Goal: Task Accomplishment & Management: Use online tool/utility

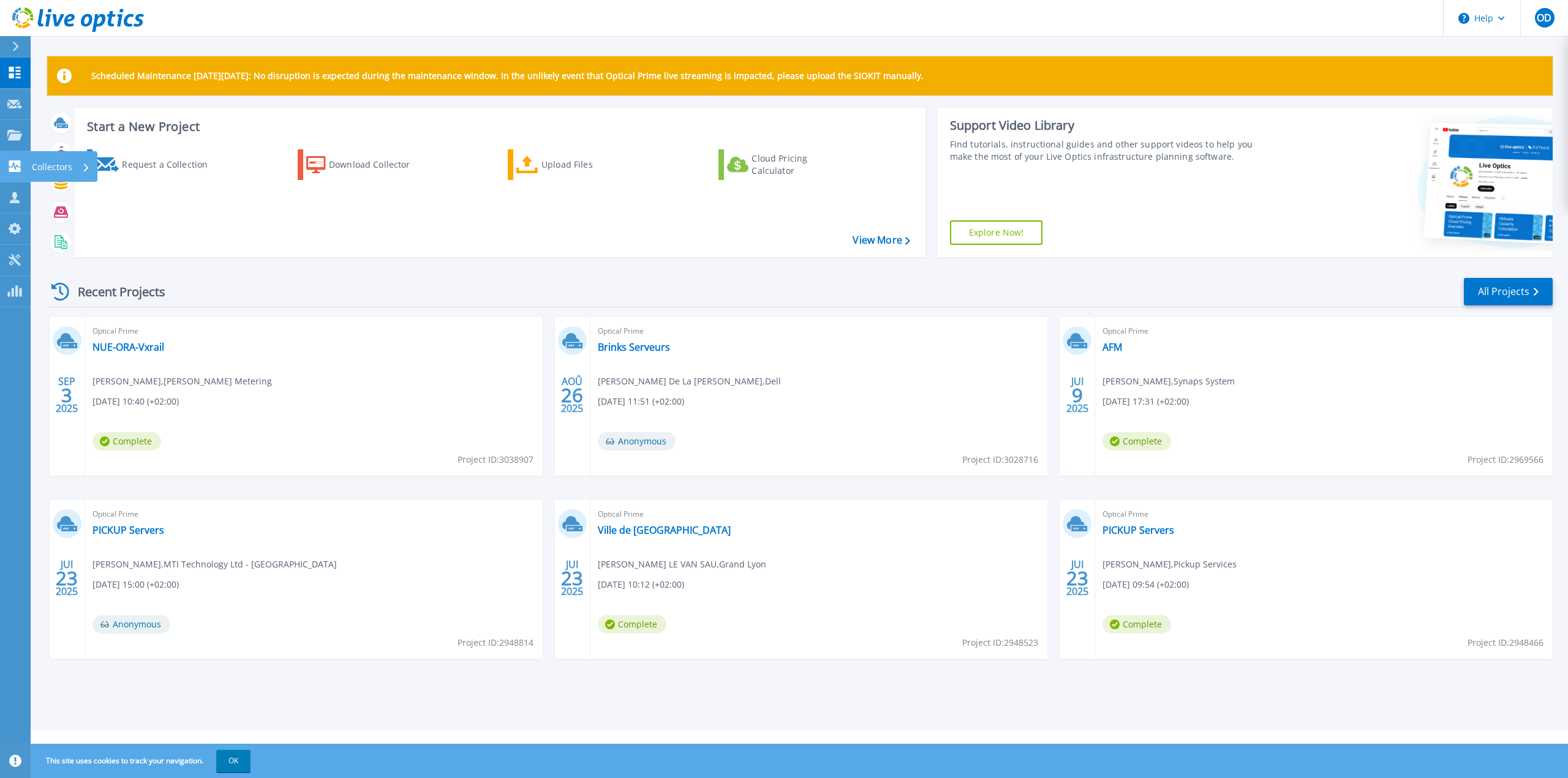
click at [13, 168] on icon at bounding box center [15, 167] width 12 height 12
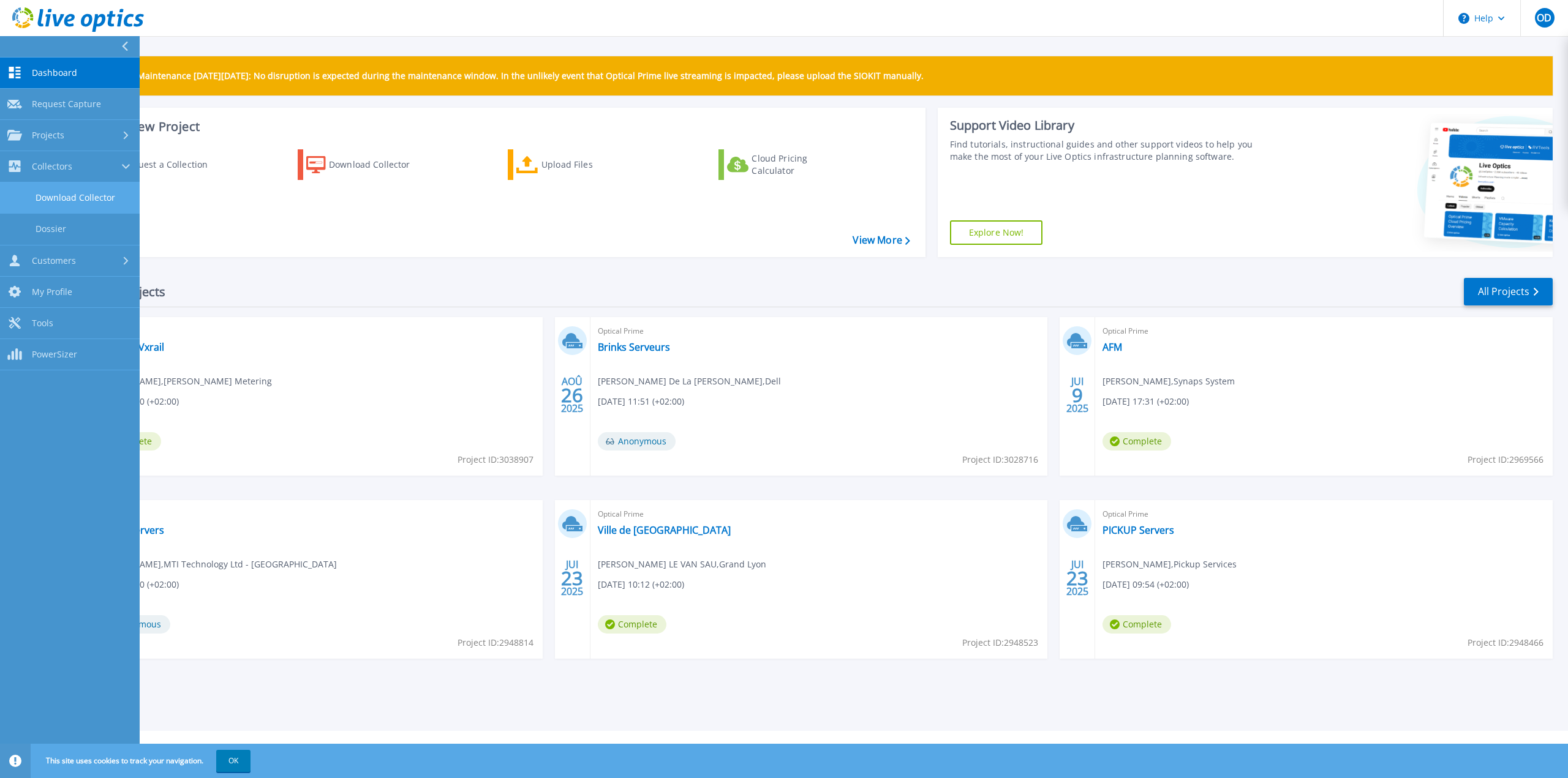
click at [83, 196] on link "Download Collector" at bounding box center [70, 198] width 140 height 31
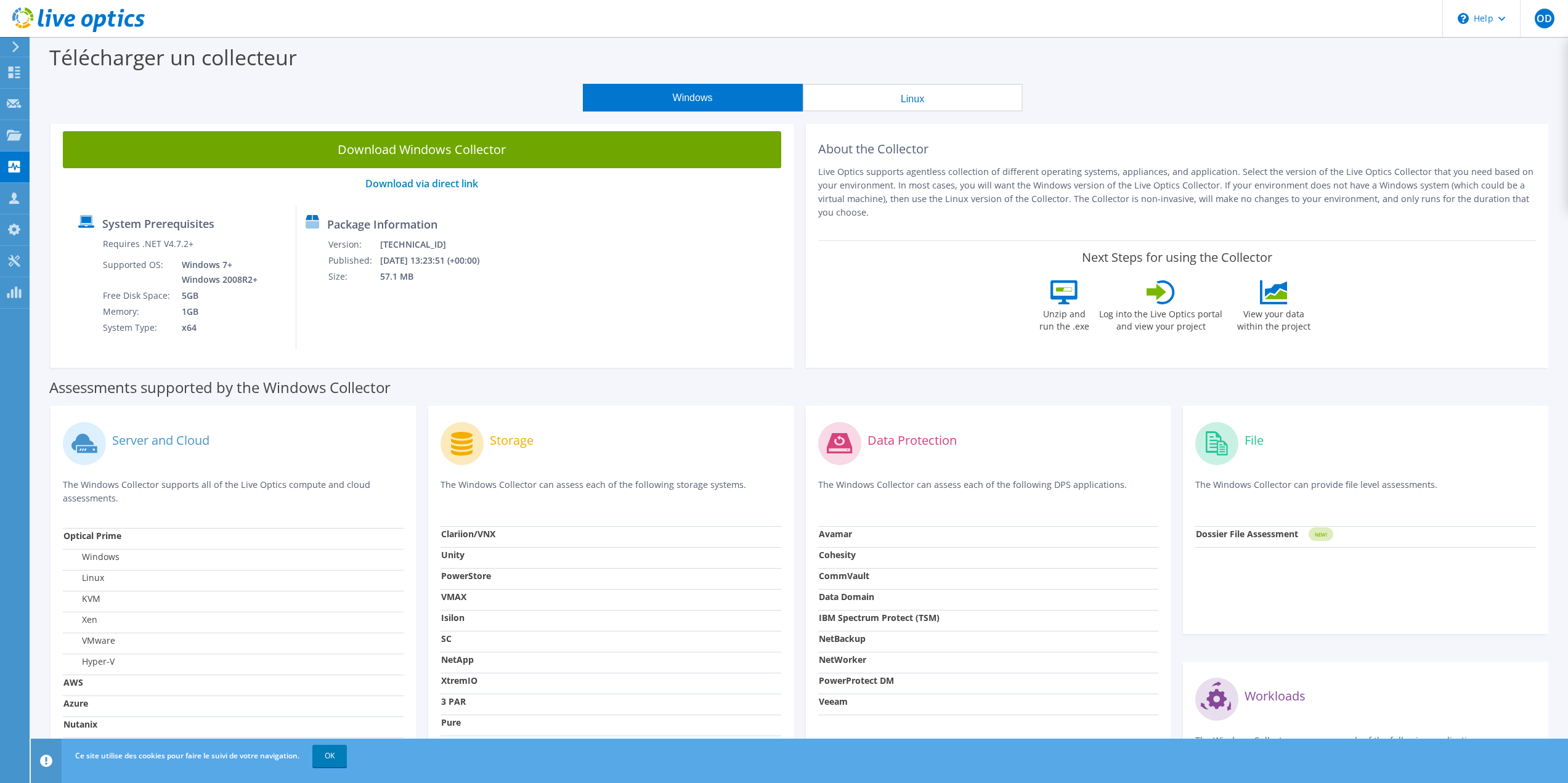
click at [866, 682] on strong "PowerProtect DM" at bounding box center [856, 680] width 75 height 12
click at [871, 678] on strong "PowerProtect DM" at bounding box center [856, 680] width 75 height 12
click at [590, 315] on div "System Prerequisites Requires .NET V4.7.2+ Supported OS: Windows 7+ Windows 200…" at bounding box center [421, 277] width 706 height 143
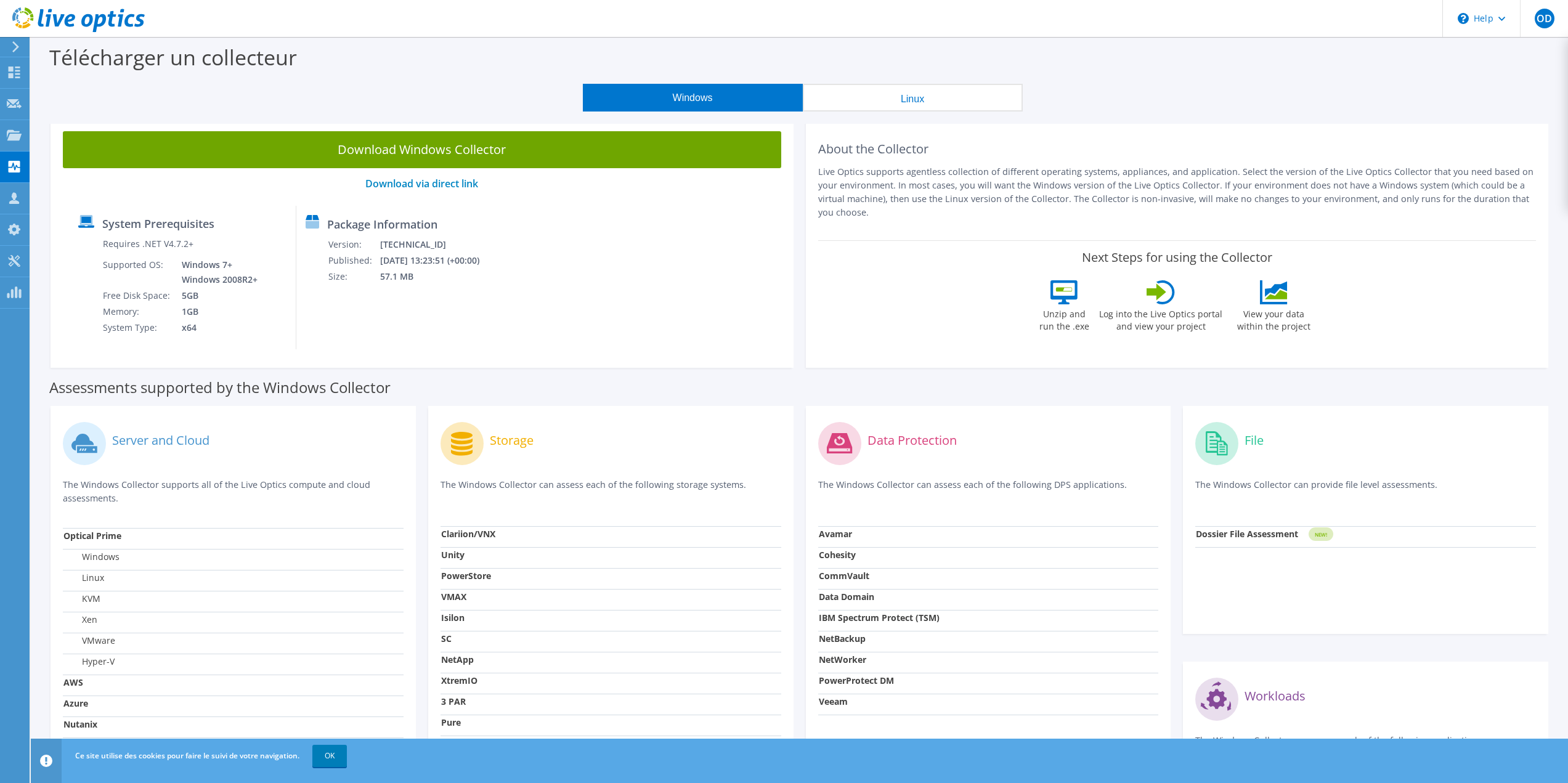
click at [1111, 85] on div "Windows Linux" at bounding box center [802, 97] width 1519 height 28
click at [14, 68] on icon at bounding box center [14, 73] width 14 height 12
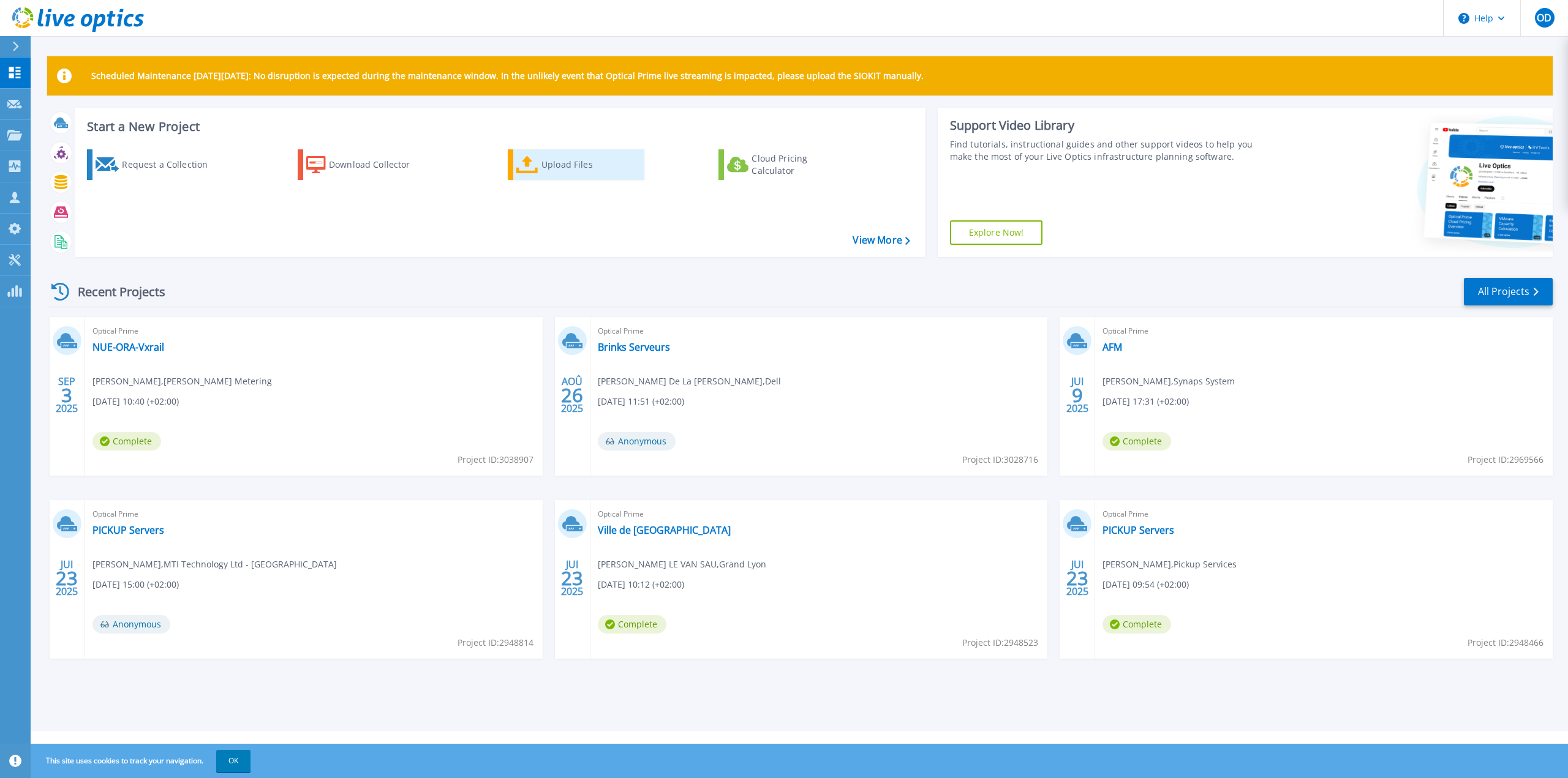
click at [530, 165] on icon at bounding box center [527, 164] width 22 height 18
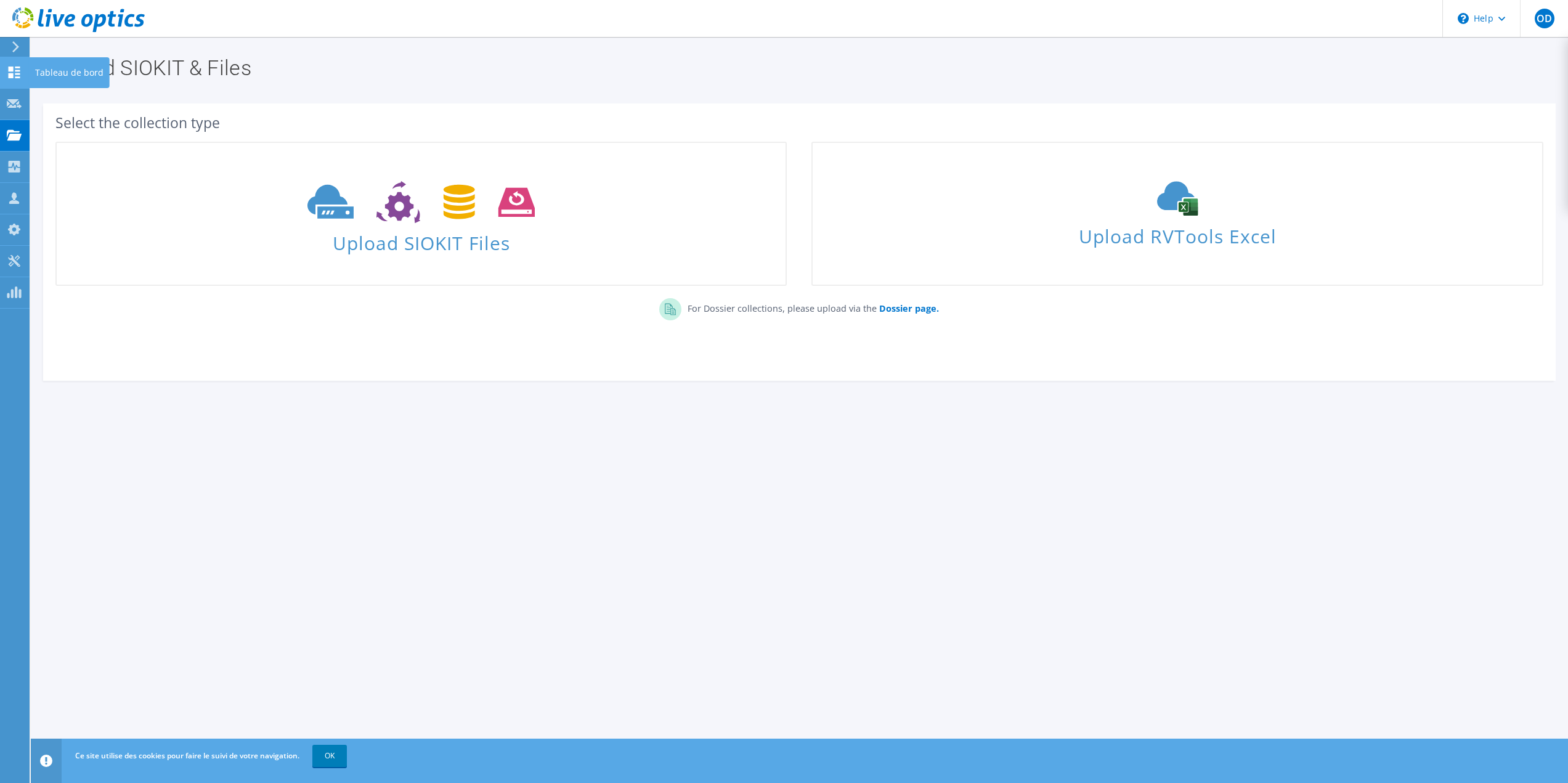
click at [9, 72] on icon at bounding box center [14, 73] width 14 height 12
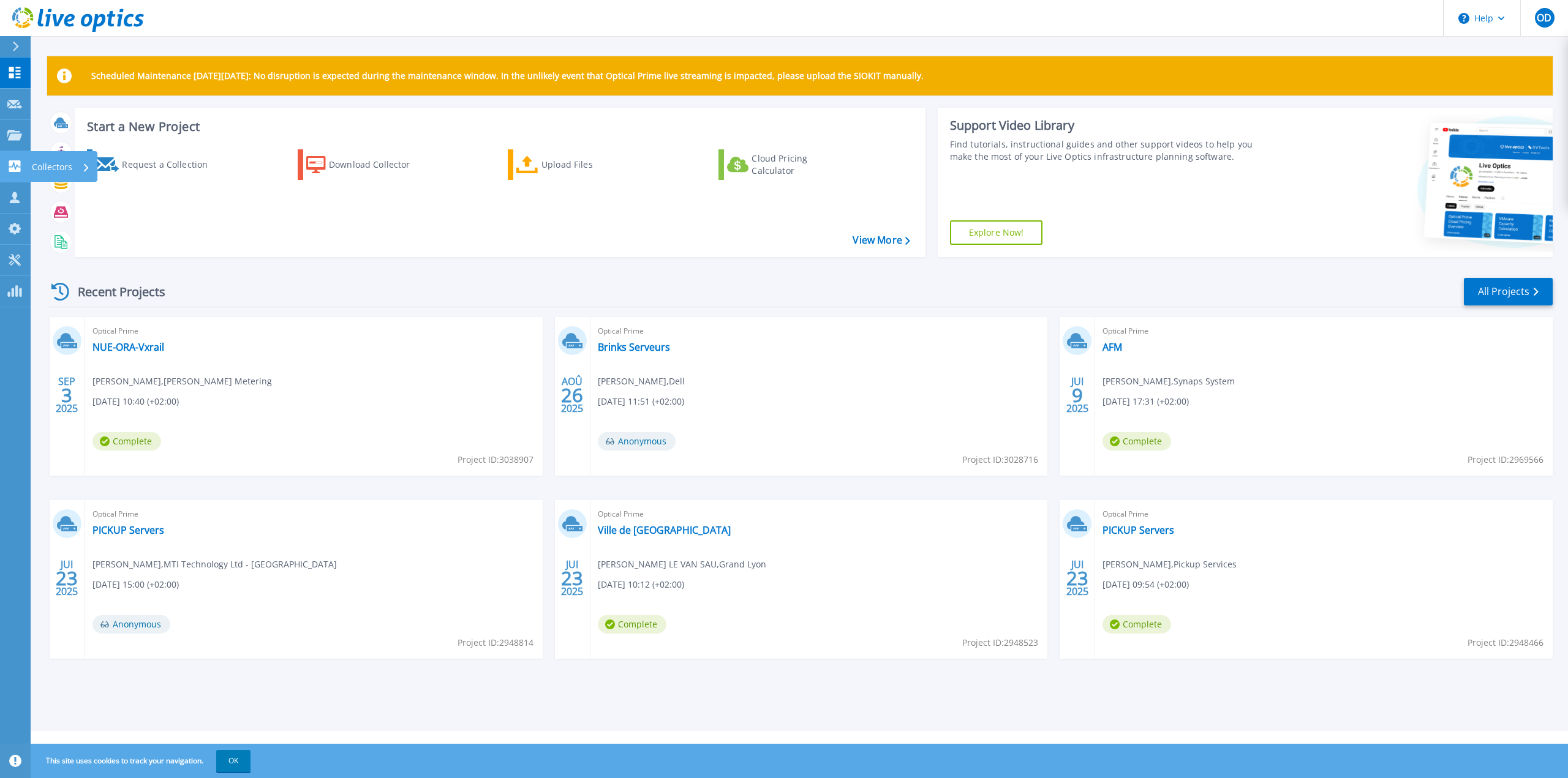
click at [17, 165] on icon at bounding box center [14, 167] width 14 height 12
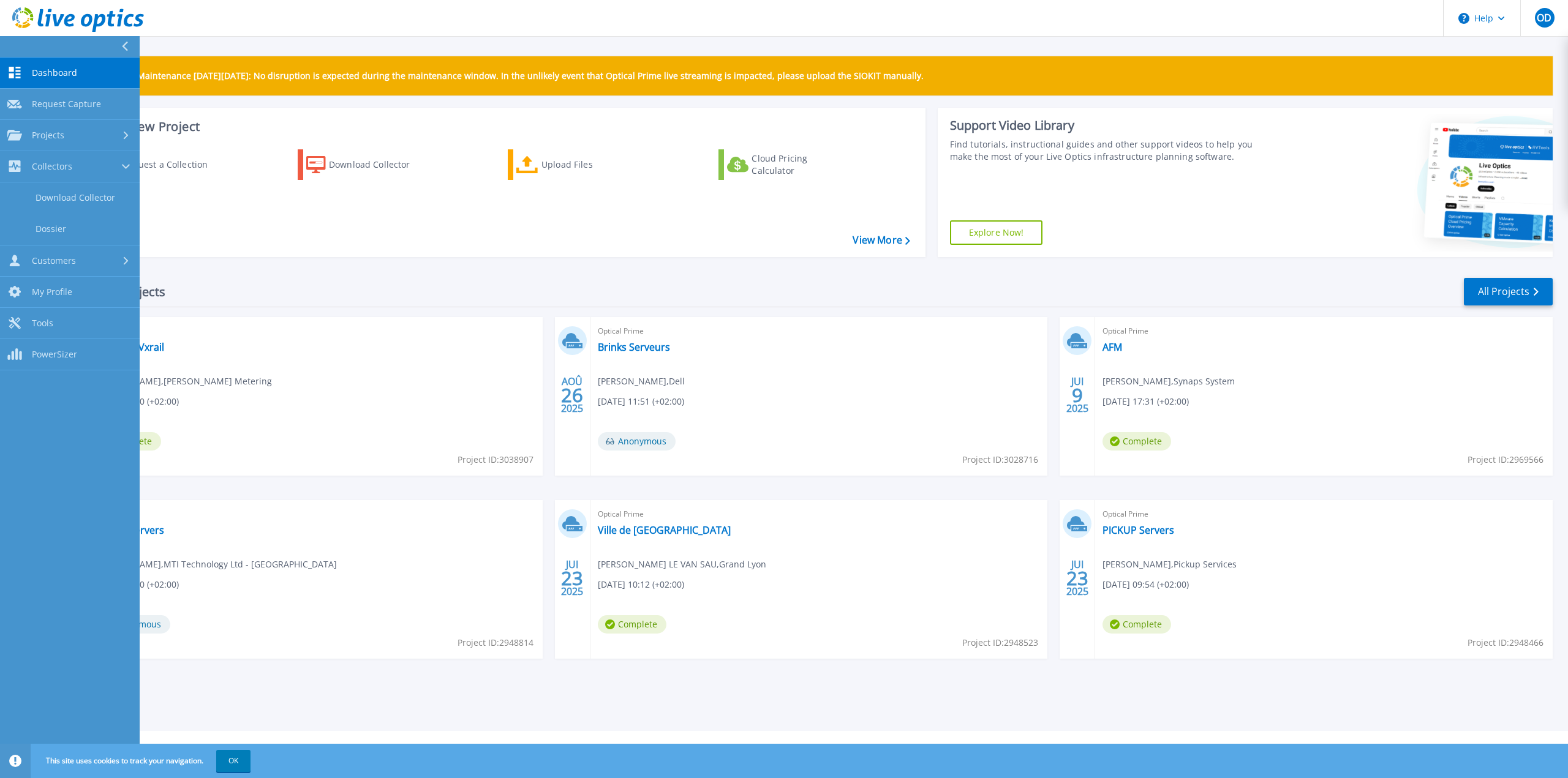
click at [329, 267] on div "Recent Projects All Projects SEP 3 2025 Optical Prime NUE-ORA-Vxrail Yendi BALD…" at bounding box center [800, 480] width 1506 height 426
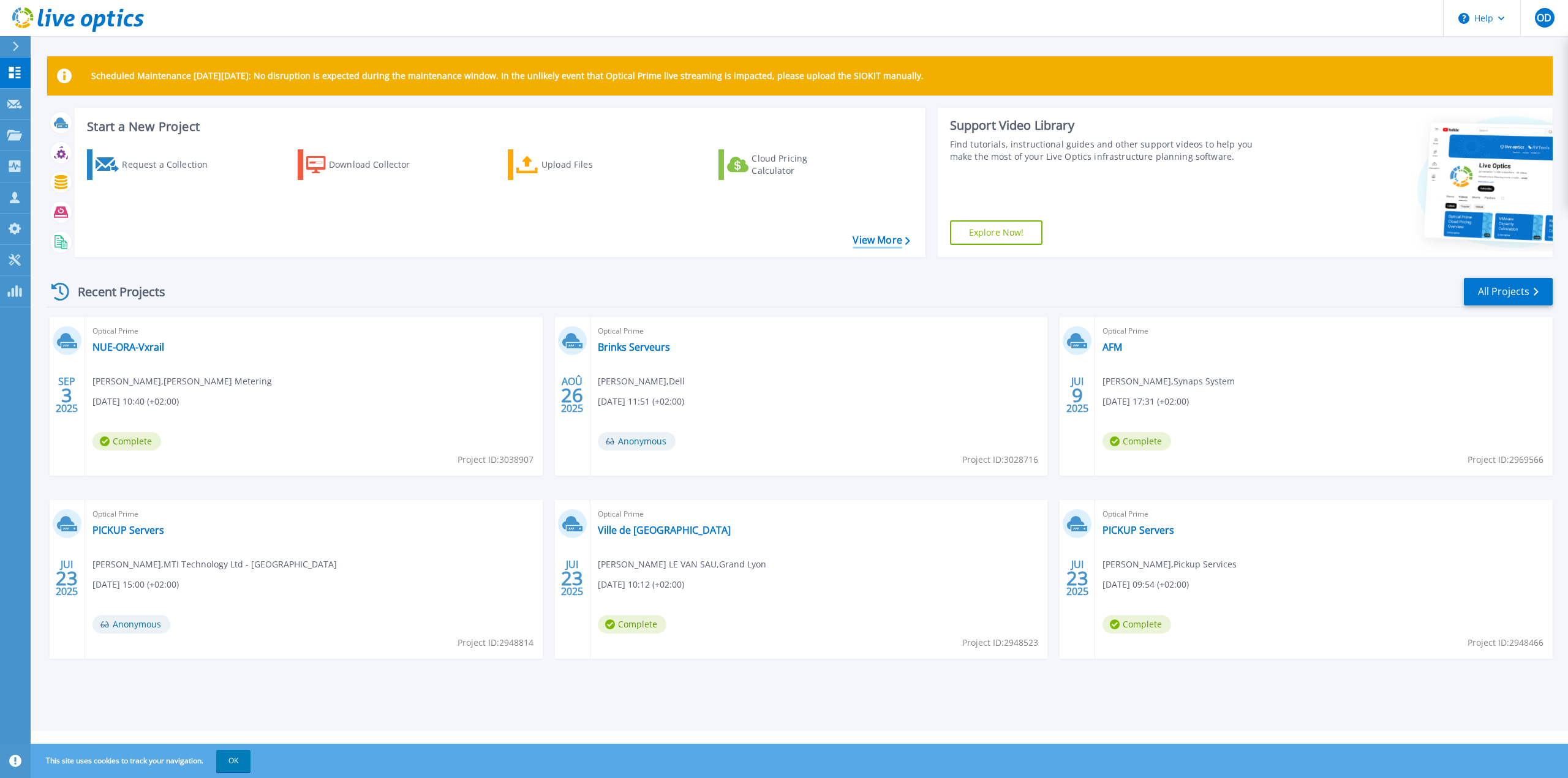
click at [881, 237] on link "View More" at bounding box center [881, 241] width 57 height 12
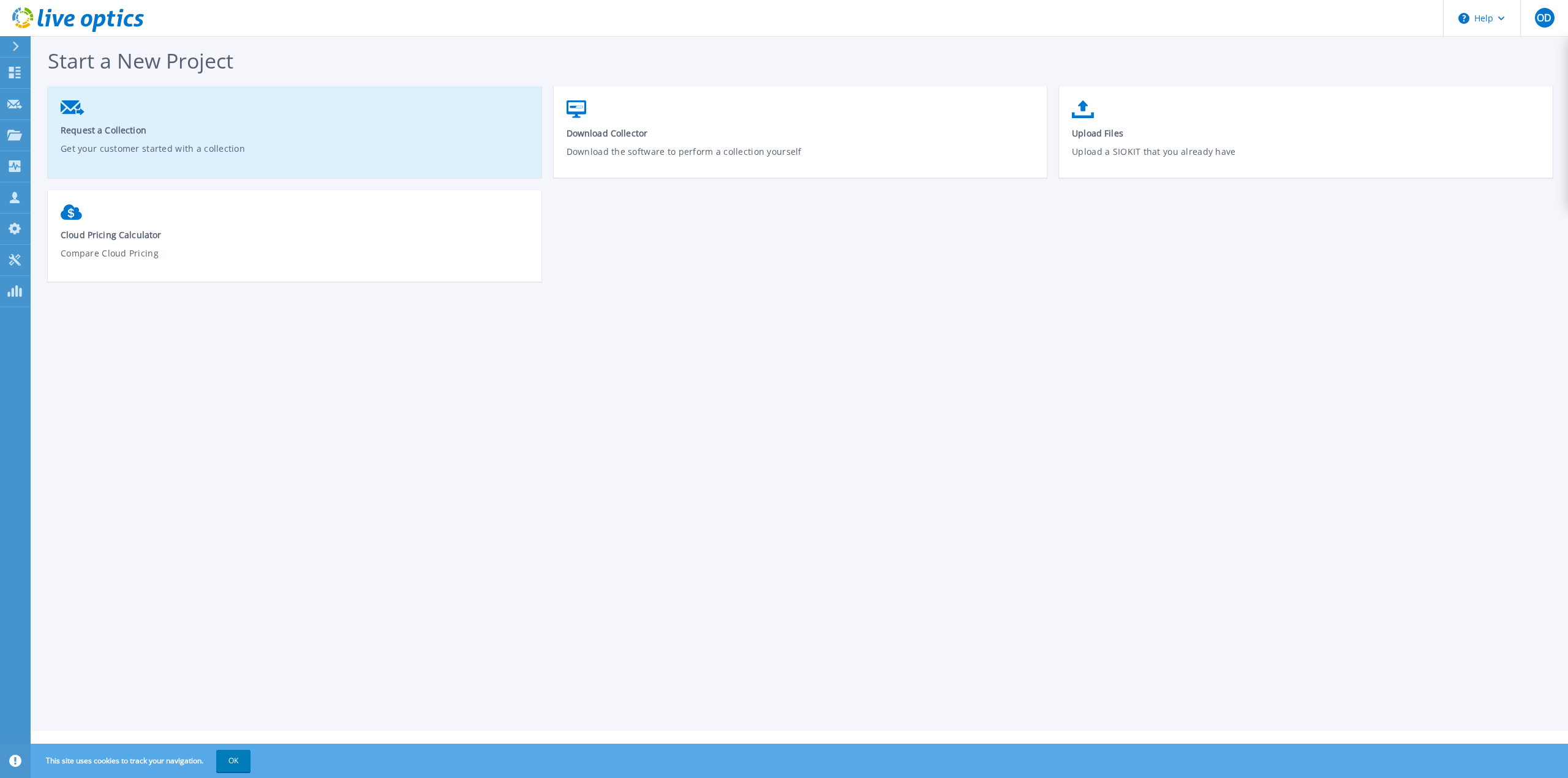
click at [136, 143] on p "Get your customer started with a collection" at bounding box center [295, 156] width 468 height 28
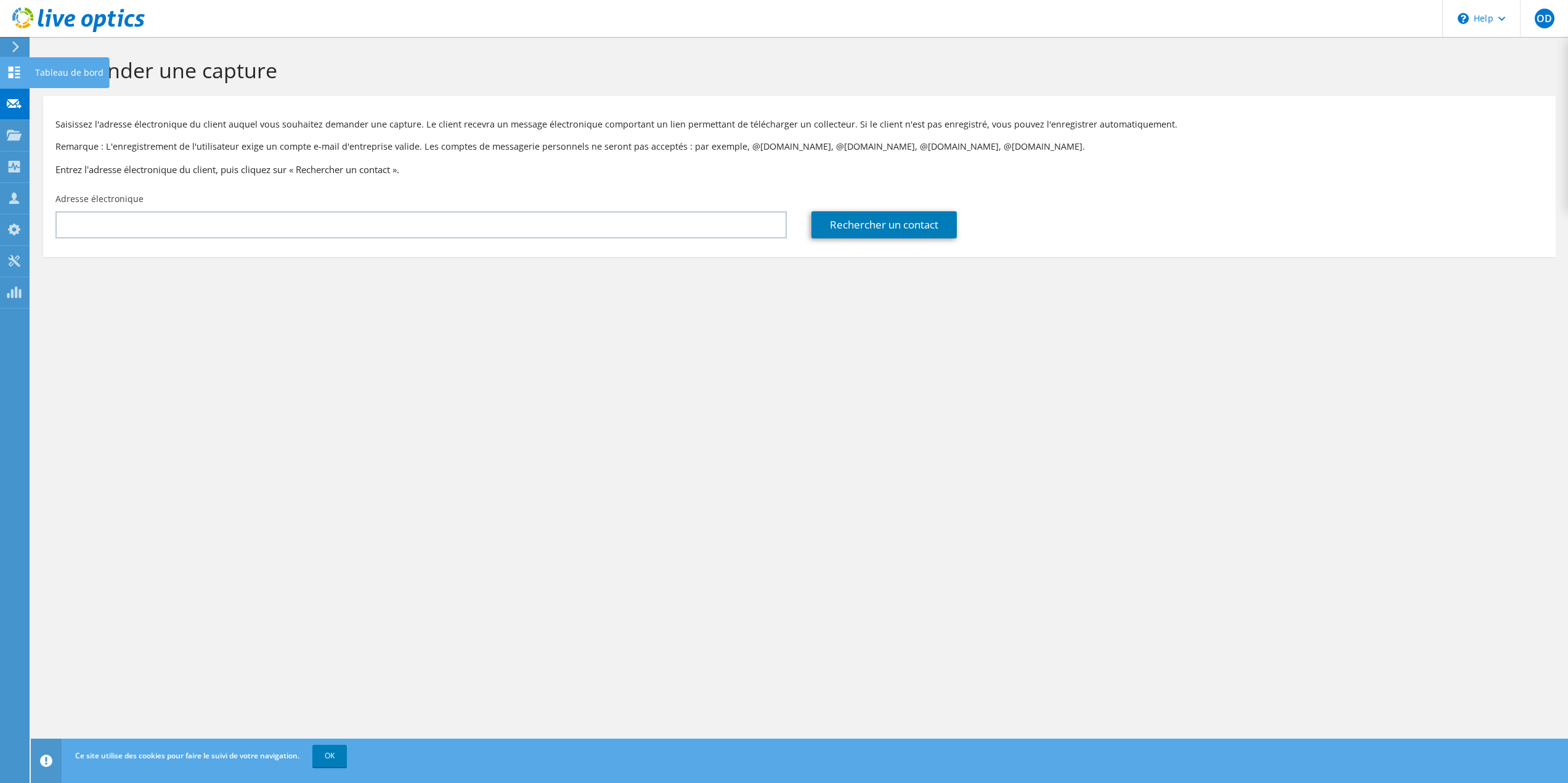
click at [10, 74] on use at bounding box center [14, 73] width 12 height 12
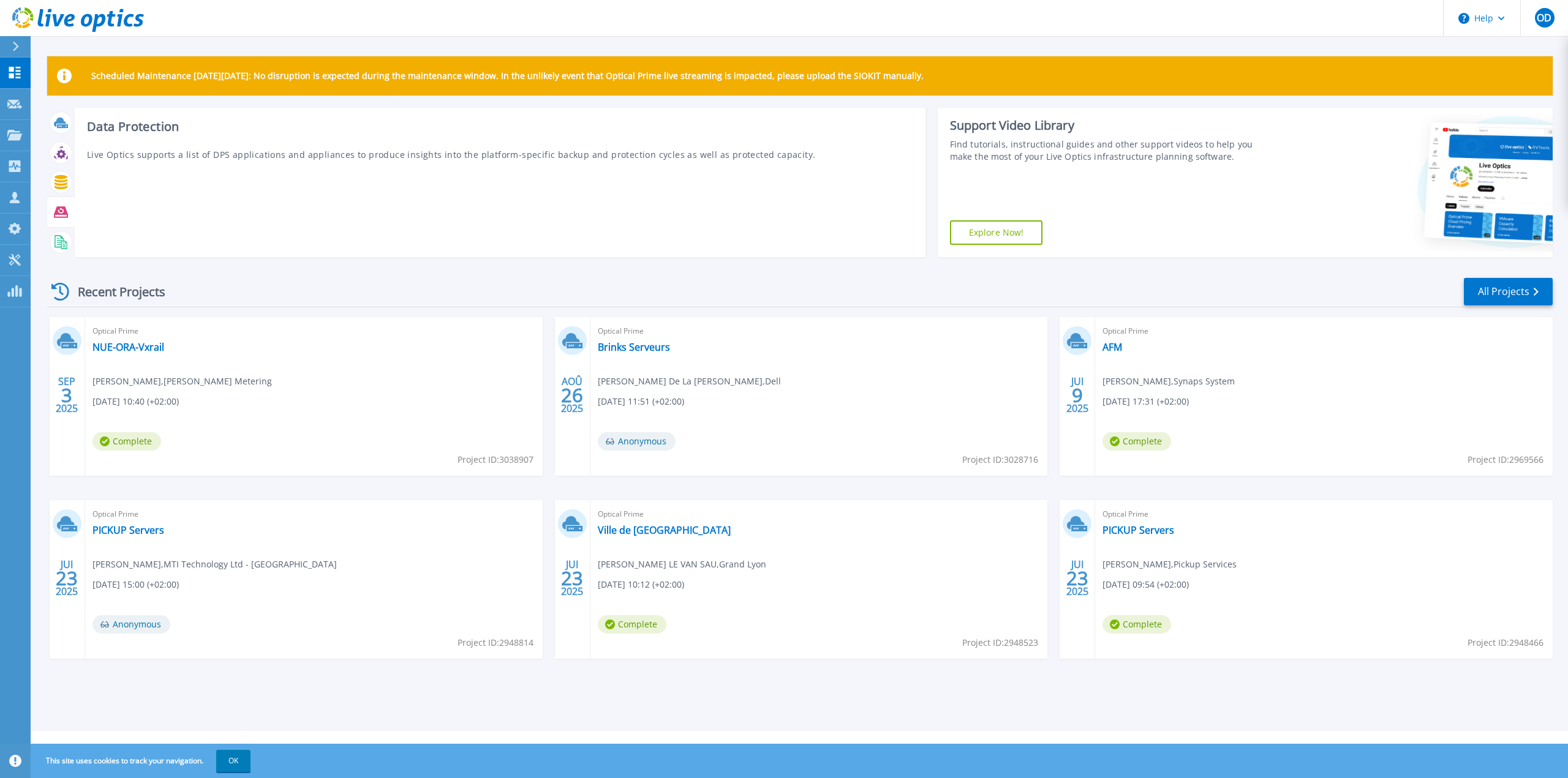
click at [60, 211] on icon at bounding box center [61, 212] width 14 height 11
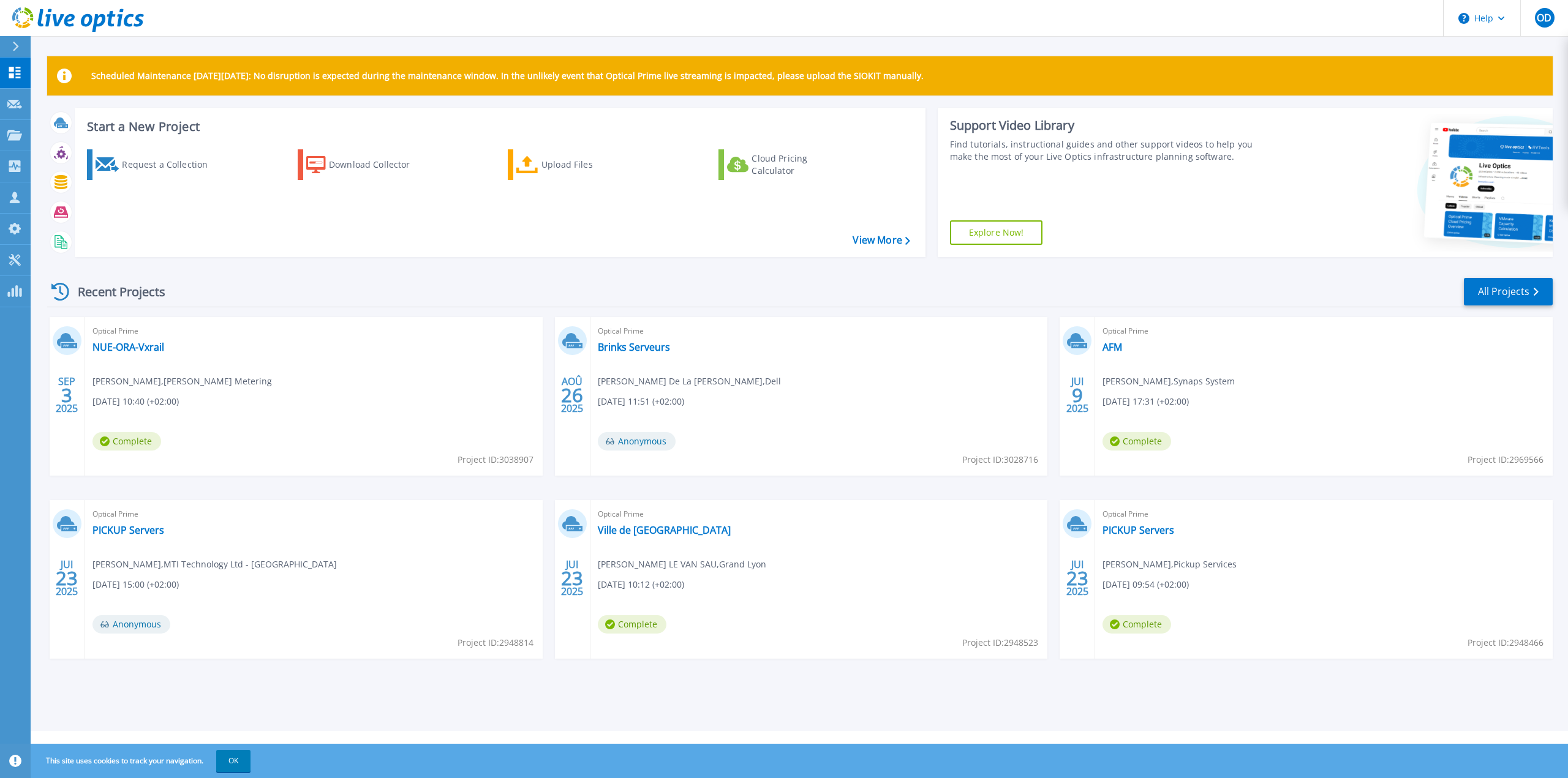
click at [1221, 275] on div "Recent Projects All Projects SEP 3 2025 Optical Prime NUE-ORA-Vxrail Yendi BALD…" at bounding box center [800, 480] width 1506 height 426
click at [17, 261] on icon at bounding box center [14, 260] width 12 height 12
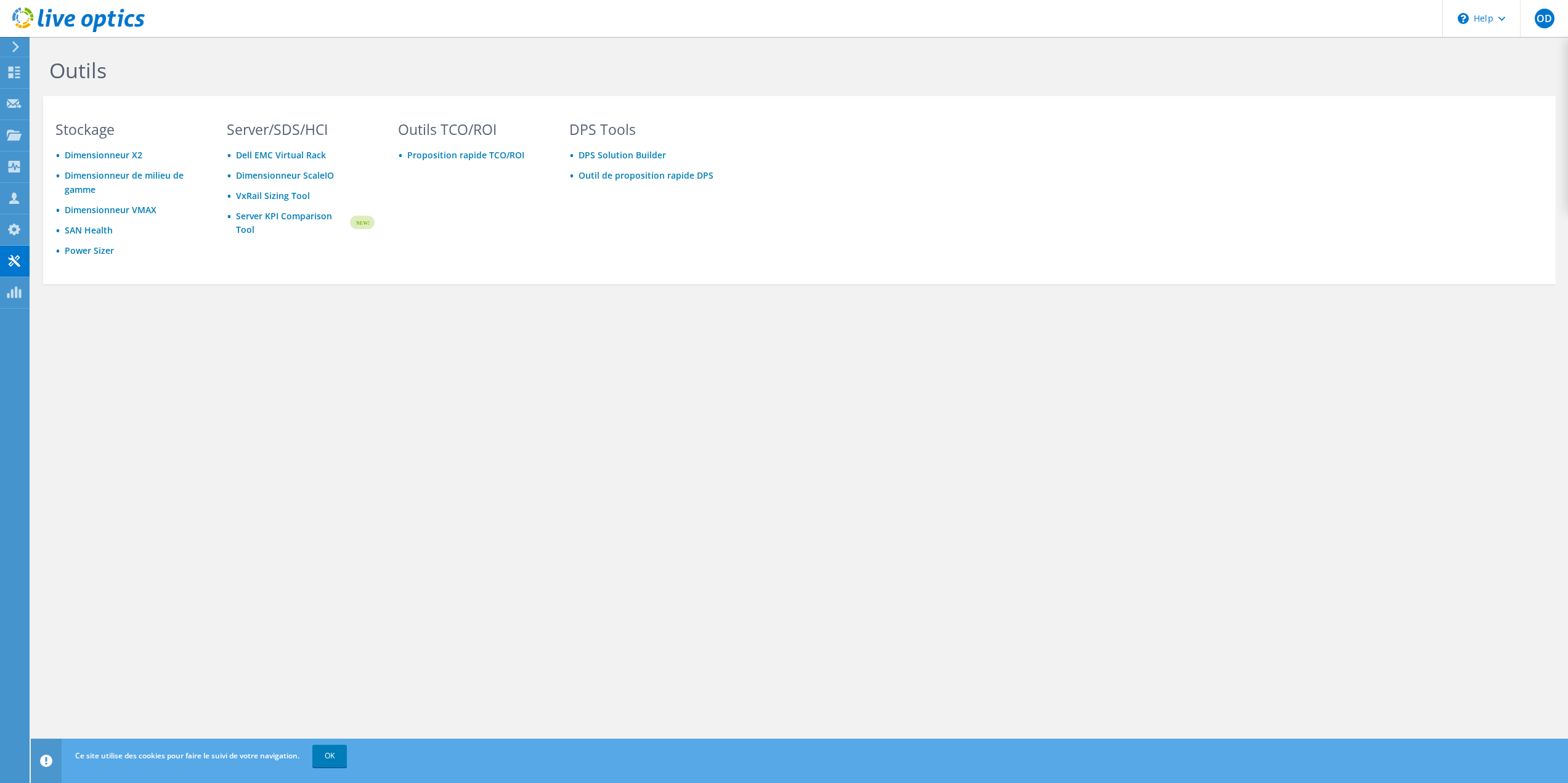
drag, startPoint x: 1126, startPoint y: 440, endPoint x: 1033, endPoint y: 437, distance: 93.0
drag, startPoint x: 1033, startPoint y: 437, endPoint x: 825, endPoint y: 441, distance: 208.0
click at [825, 441] on div "Outils Stockage Dimensionneur X2 Dimensionneur de milieu de gamme Dimensionneur…" at bounding box center [799, 410] width 1537 height 747
click at [14, 72] on icon at bounding box center [14, 73] width 14 height 12
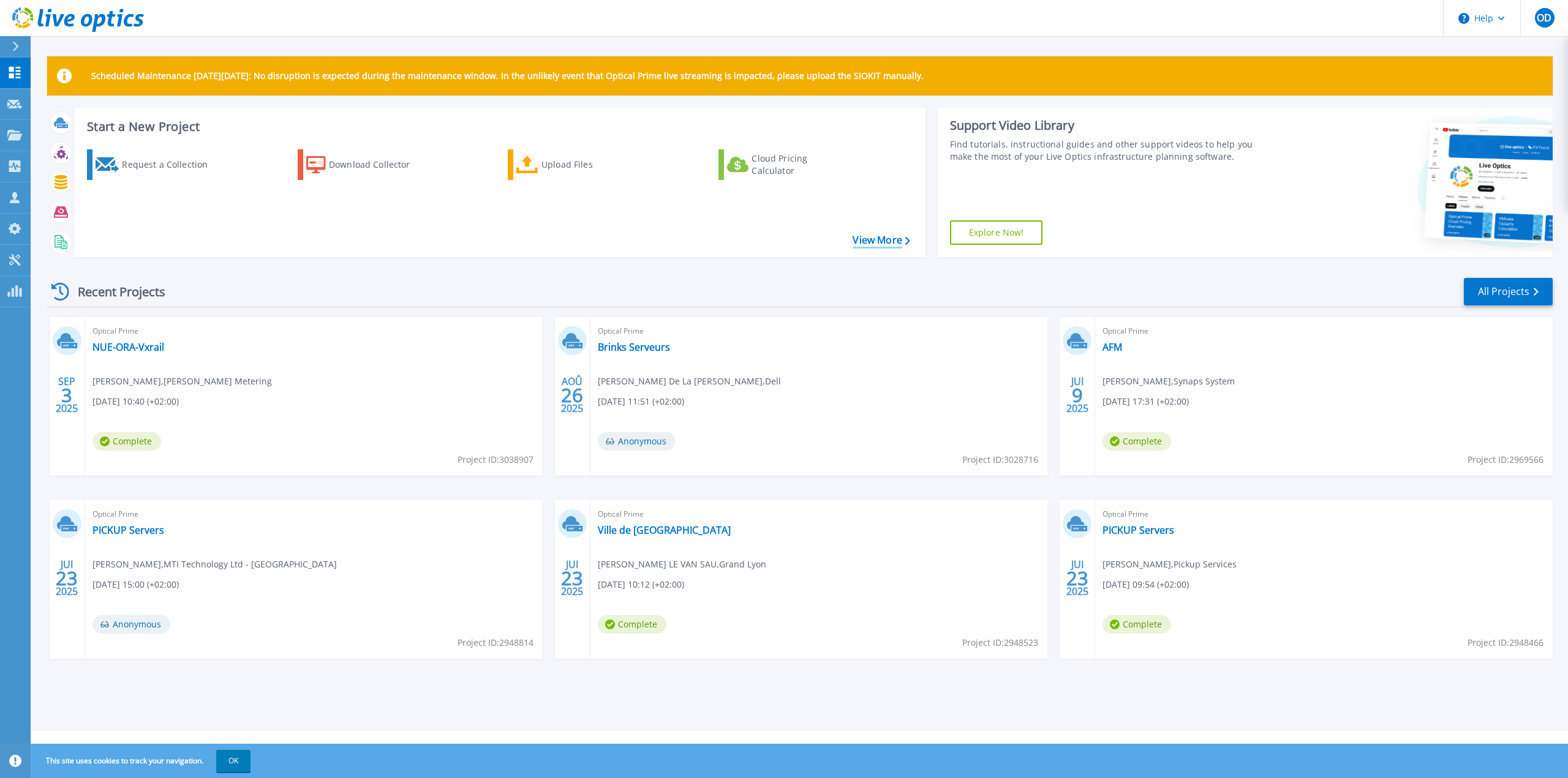
click at [888, 242] on link "View More" at bounding box center [881, 241] width 57 height 12
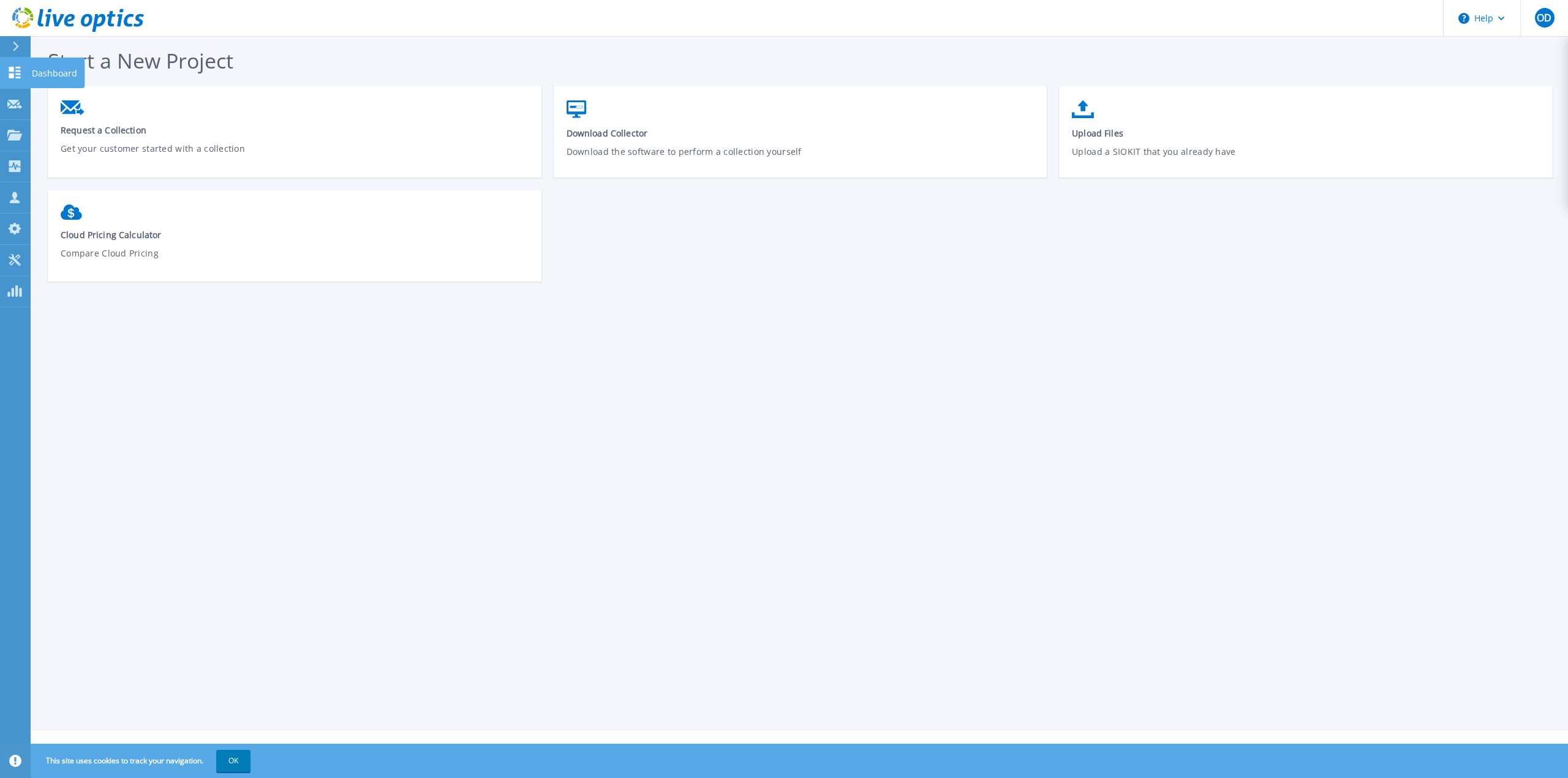
click at [14, 71] on icon at bounding box center [14, 72] width 14 height 12
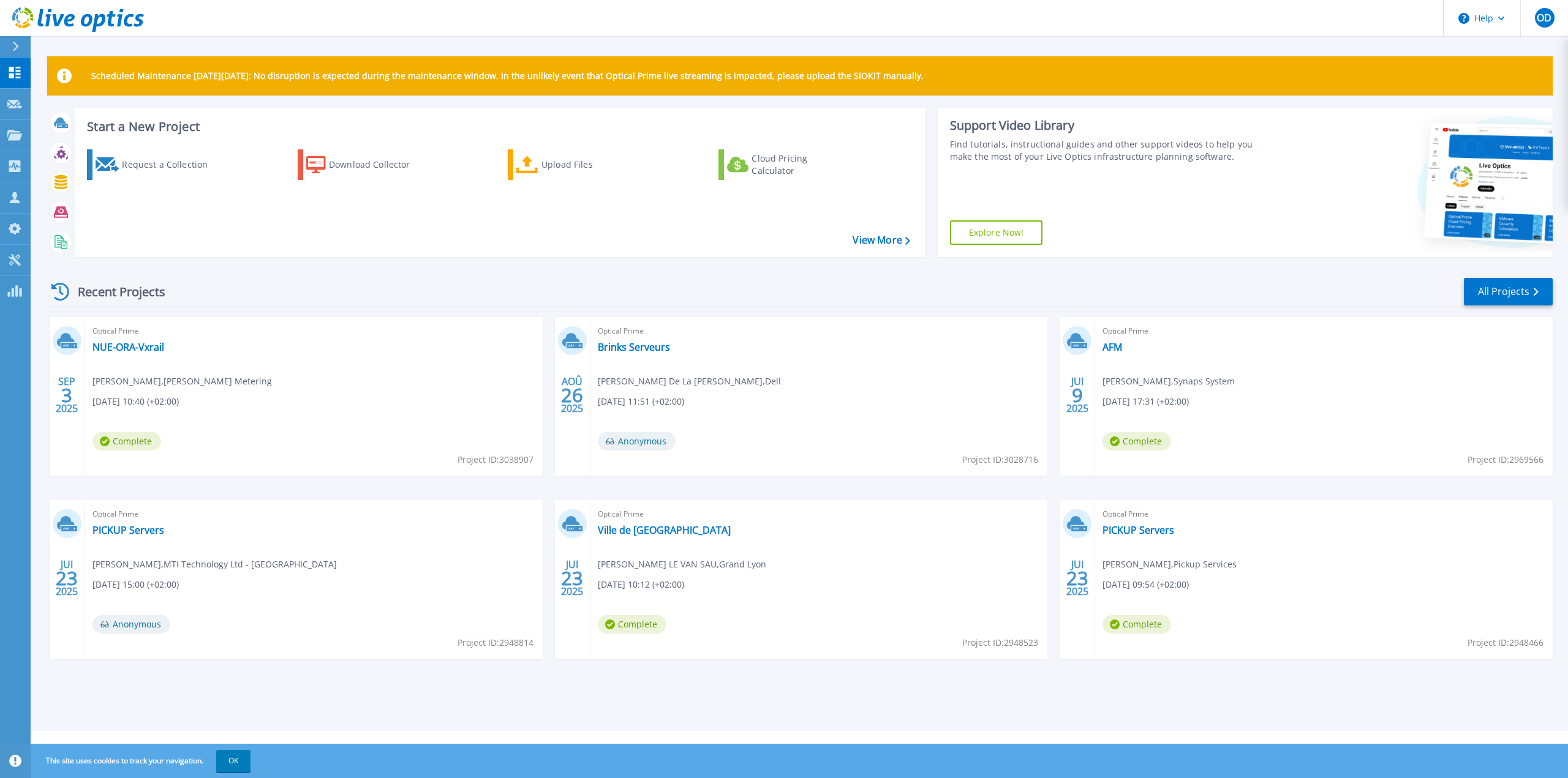
click at [1288, 258] on div "Start a New Project Request a Collection Download Collector Upload Files Cloud …" at bounding box center [800, 187] width 1506 height 159
click at [1544, 19] on span "OD" at bounding box center [1544, 18] width 14 height 10
click at [1218, 18] on header "Help OD Membre d'équipe de partenaire Olivier DARTOIS odartois@mti.com MTI Tech…" at bounding box center [784, 19] width 1568 height 37
click at [1500, 17] on icon at bounding box center [1501, 19] width 7 height 4
click at [1482, 81] on link "Contact Support" at bounding box center [1512, 83] width 136 height 30
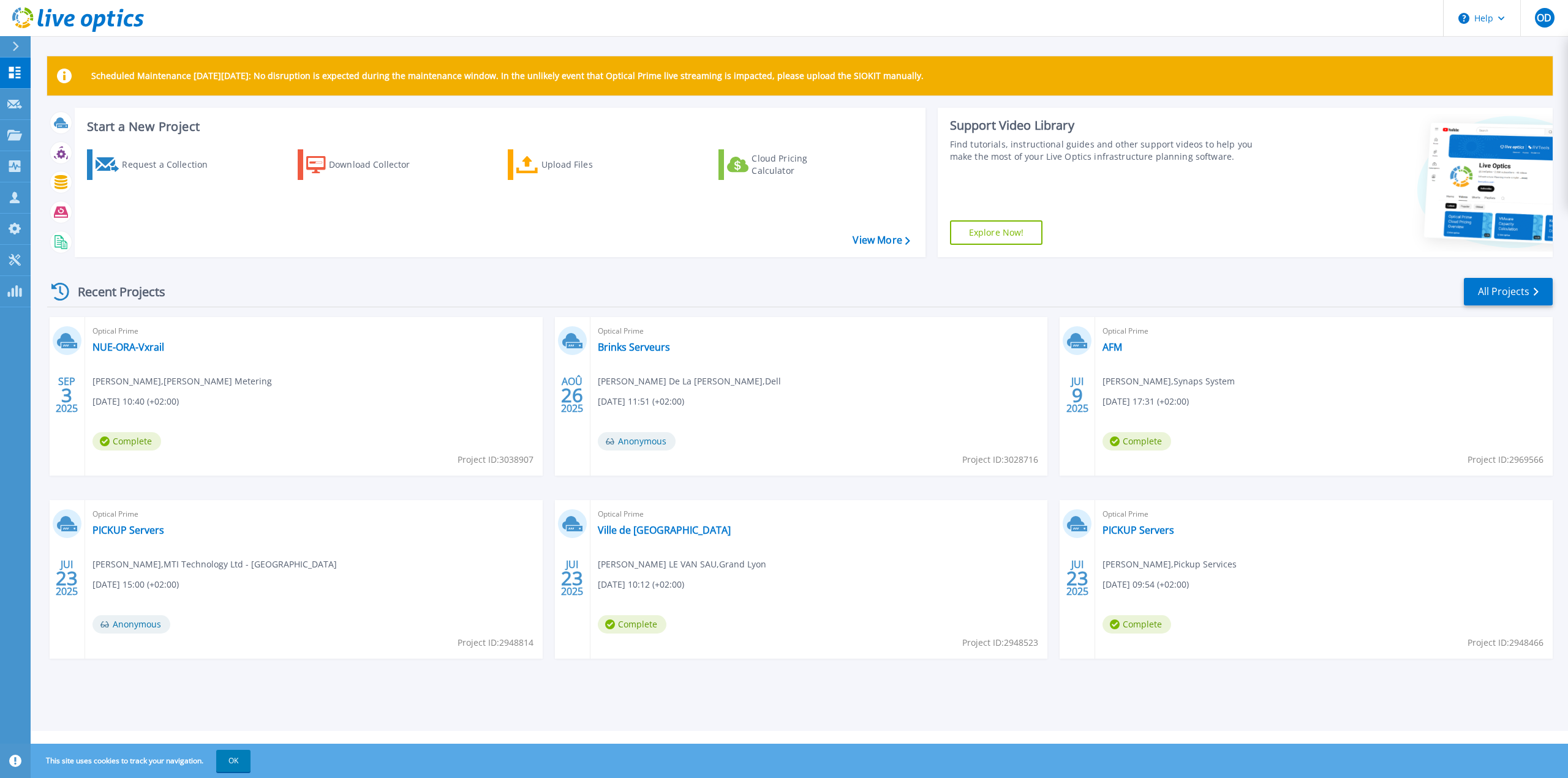
click at [1076, 286] on div "Recent Projects All Projects" at bounding box center [800, 292] width 1506 height 30
click at [883, 235] on link "View More" at bounding box center [881, 241] width 57 height 12
click at [227, 764] on button "OK" at bounding box center [233, 761] width 35 height 22
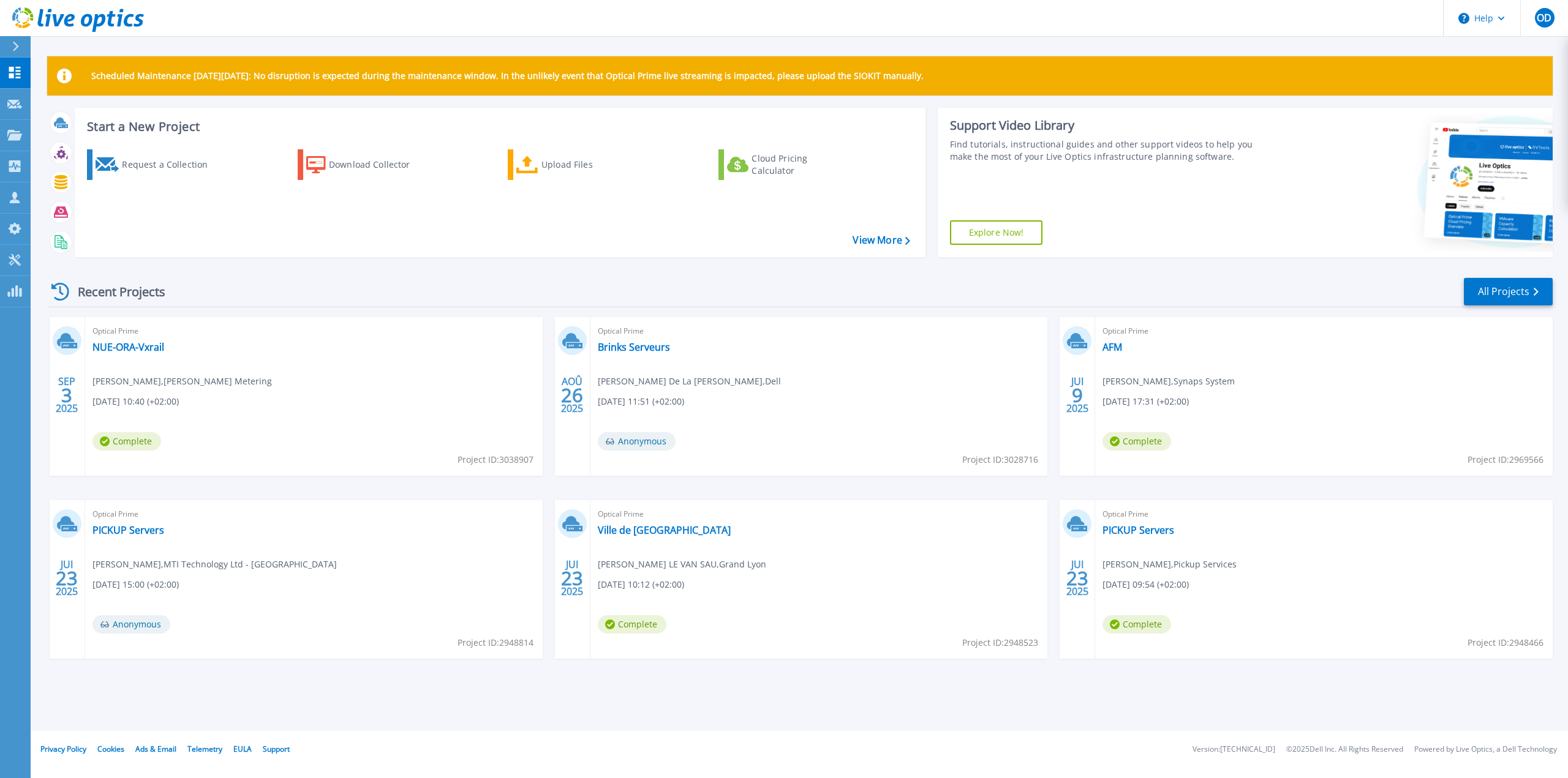
click at [1134, 702] on div "Scheduled Maintenance [DATE][DATE]: No disruption is expected during the mainte…" at bounding box center [798, 365] width 1537 height 731
click at [659, 350] on link "Brinks Serveurs" at bounding box center [634, 347] width 72 height 13
